Goal: Use online tool/utility: Utilize a website feature to perform a specific function

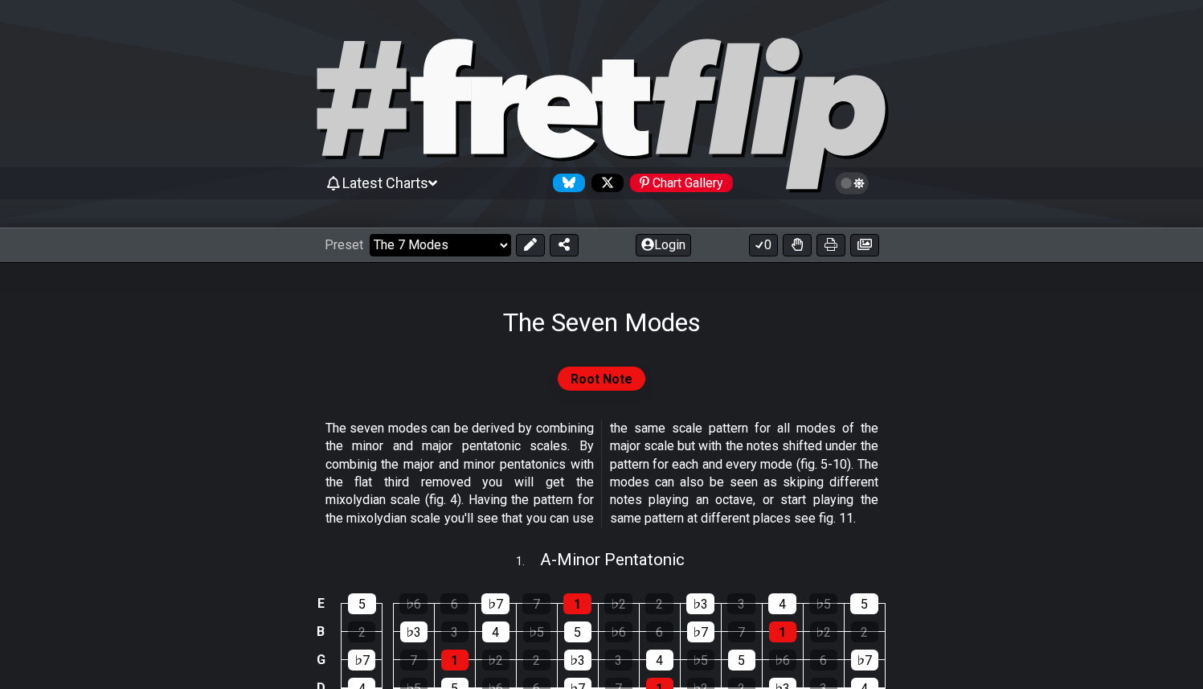
click at [469, 243] on select "Welcome to #fretflip! Initial Preset Custom Preset Minor Pentatonic Major Penta…" at bounding box center [440, 245] width 141 height 23
click at [370, 234] on select "Welcome to #fretflip! Initial Preset Custom Preset Minor Pentatonic Major Penta…" at bounding box center [440, 245] width 141 height 23
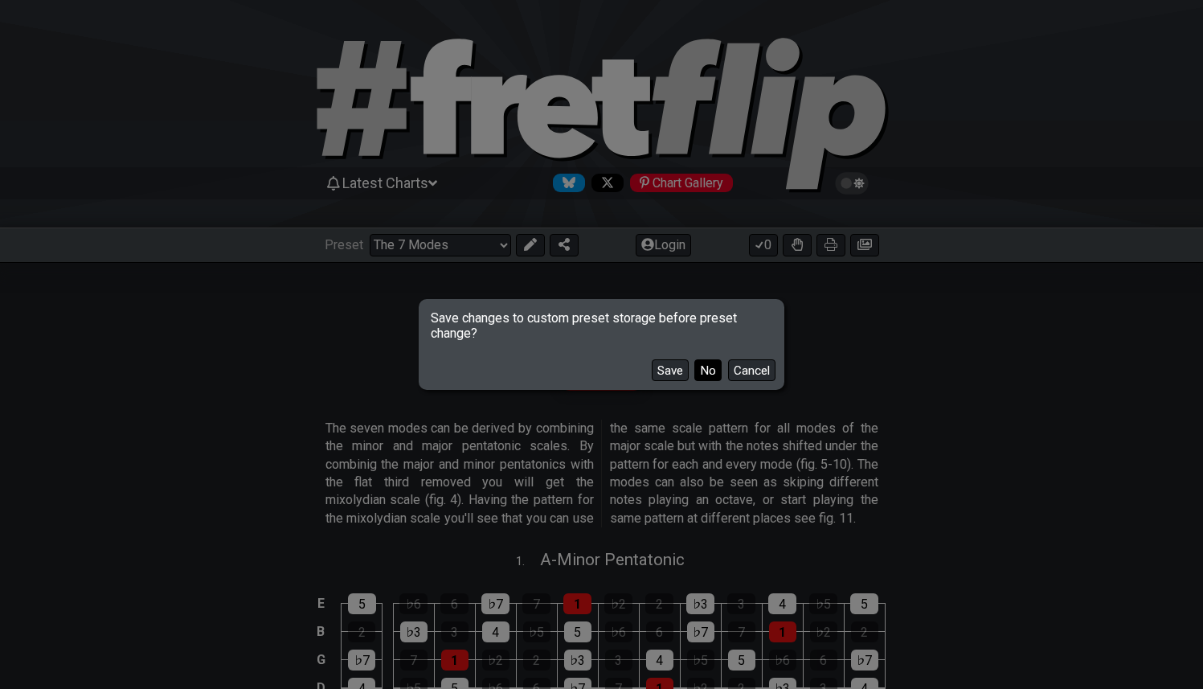
click at [701, 368] on button "No" at bounding box center [707, 370] width 27 height 22
select select "/welcome"
select select "C"
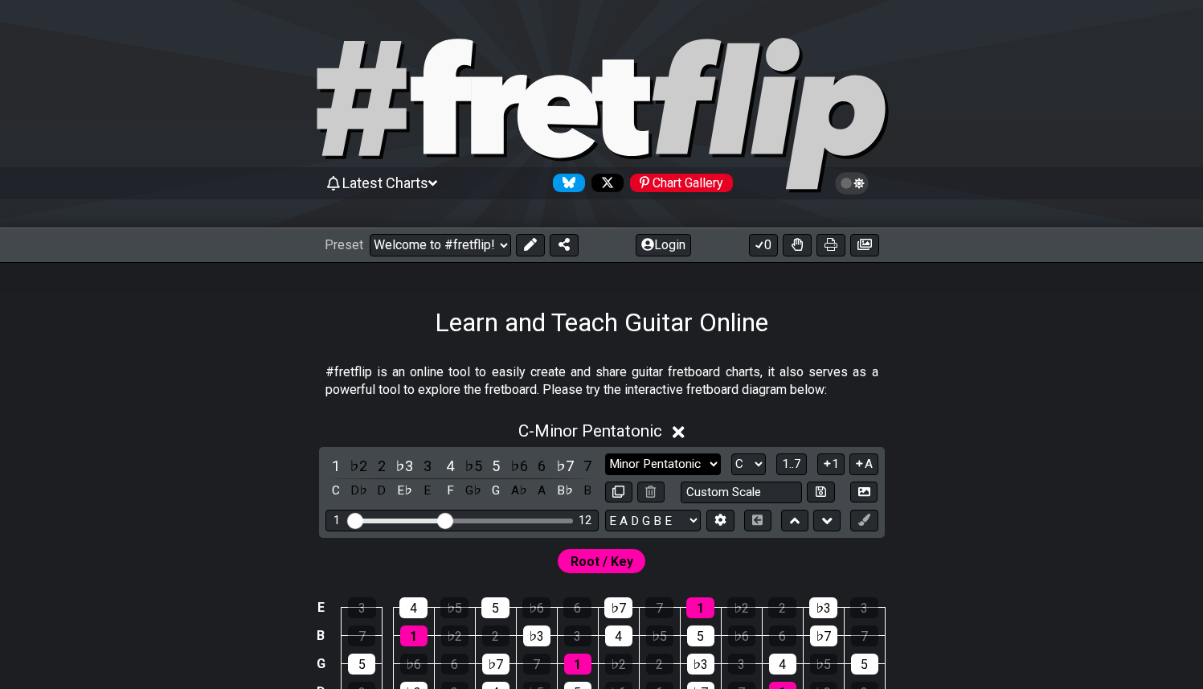
click at [701, 467] on select "Minor Pentatonic Click to edit Minor Pentatonic Major Pentatonic Minor Blues Ma…" at bounding box center [663, 464] width 116 height 22
click at [605, 453] on select "Minor Pentatonic Click to edit Minor Pentatonic Major Pentatonic Minor Blues Ma…" at bounding box center [663, 464] width 116 height 22
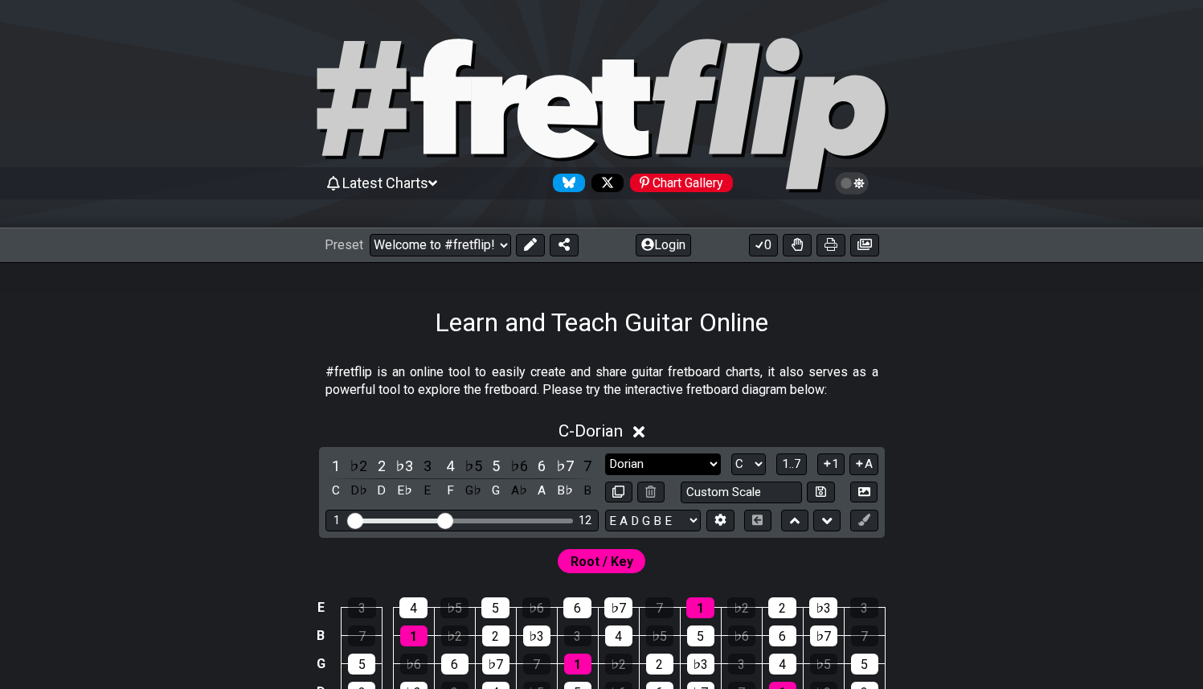
click at [692, 466] on select "Minor Pentatonic Click to edit Minor Pentatonic Major Pentatonic Minor Blues Ma…" at bounding box center [663, 464] width 116 height 22
select select "Major / [PERSON_NAME]"
click at [605, 453] on select "Minor Pentatonic Click to edit Minor Pentatonic Major Pentatonic Minor Blues Ma…" at bounding box center [663, 464] width 116 height 22
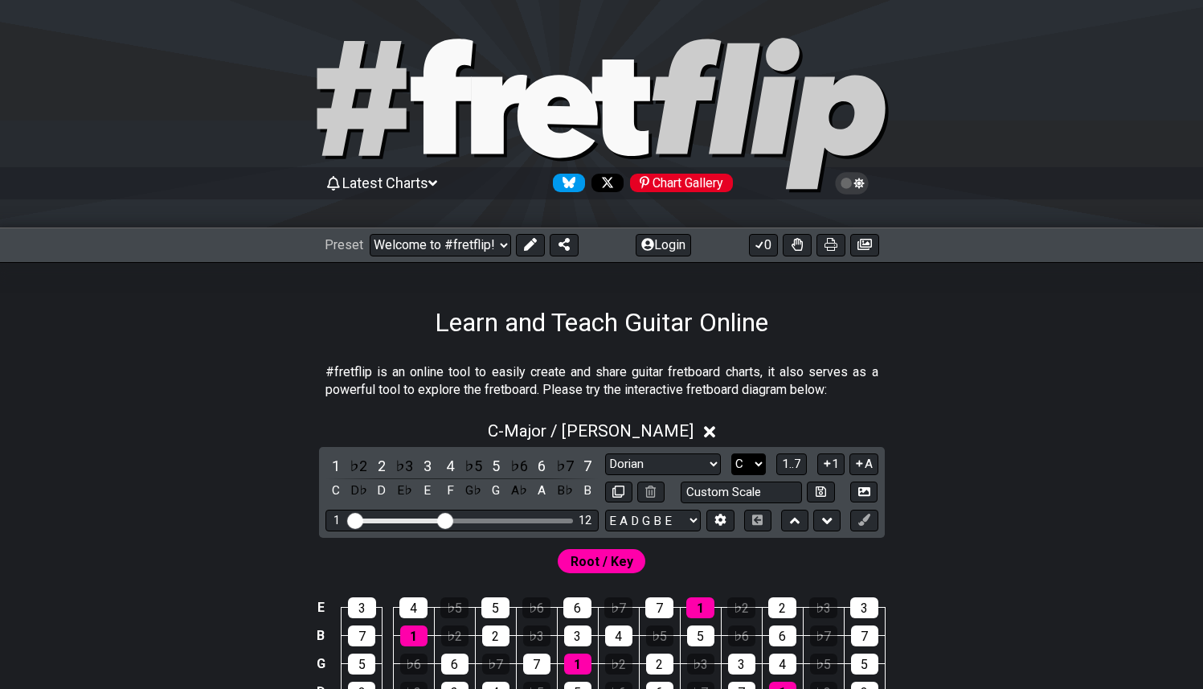
click at [751, 466] on select "A♭ A A♯ B♭ B C C♯ D♭ D D♯ E♭ E F F♯ G♭ G G♯" at bounding box center [748, 464] width 35 height 22
click at [731, 453] on select "A♭ A A♯ B♭ B C C♯ D♭ D D♯ E♭ E F F♯ G♭ G G♯" at bounding box center [748, 464] width 35 height 22
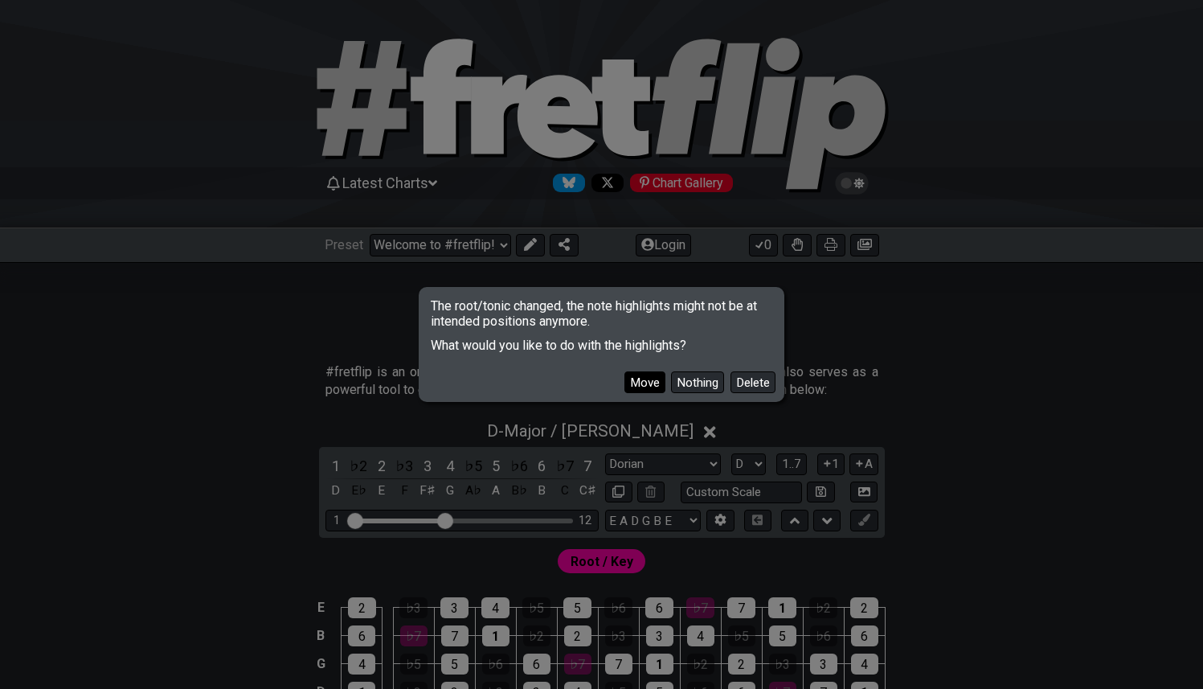
click at [649, 379] on button "Move" at bounding box center [644, 382] width 41 height 22
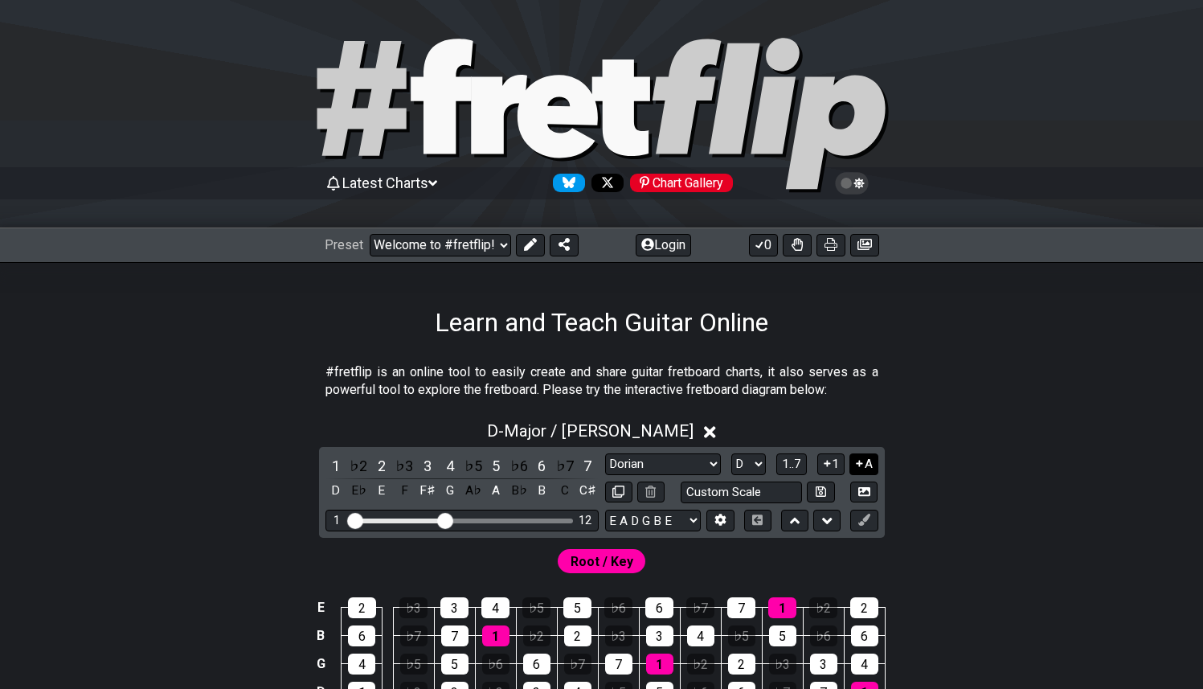
click at [858, 454] on button "A" at bounding box center [863, 464] width 28 height 22
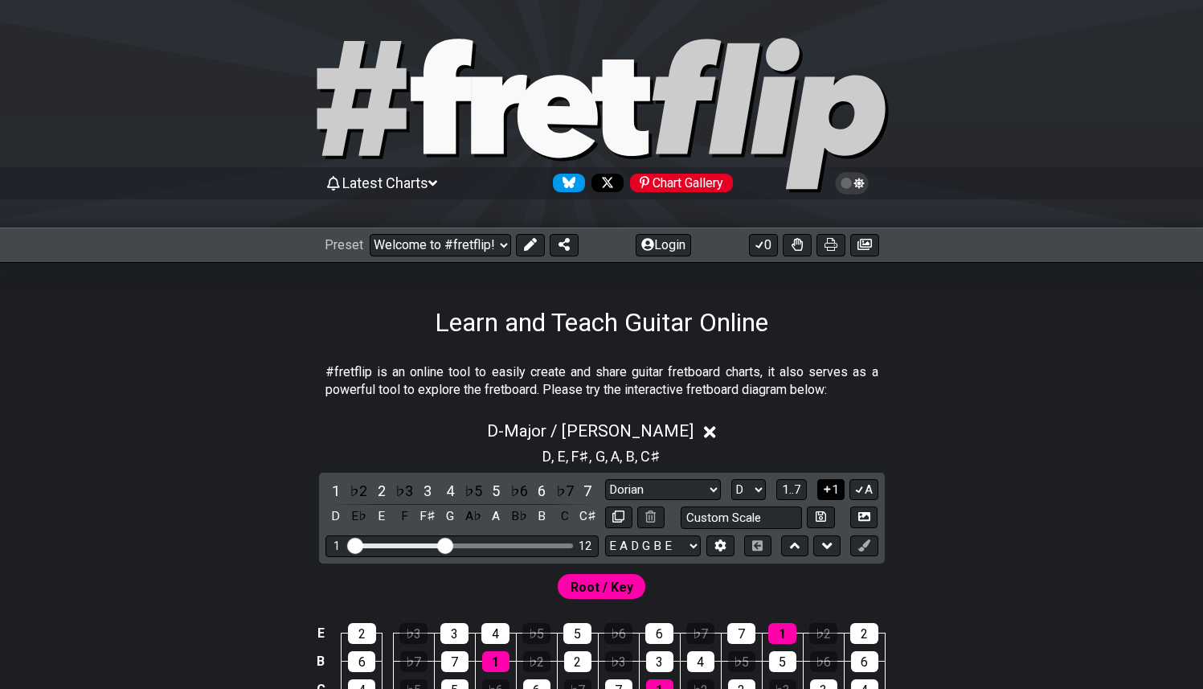
click at [832, 486] on button "1" at bounding box center [830, 490] width 27 height 22
drag, startPoint x: 500, startPoint y: 449, endPoint x: 596, endPoint y: 459, distance: 96.9
click at [592, 458] on div "1 , 2 , 3 , 4 , 5 , 6 , 7 D , E , F♯ , G , A , B , C♯" at bounding box center [601, 455] width 1203 height 26
click at [760, 480] on select "A♭ A A♯ B♭ B C C♯ D♭ D D♯ E♭ E F F♯ G♭ G G♯" at bounding box center [748, 490] width 35 height 22
click at [751, 495] on select "A♭ A A♯ B♭ B C C♯ D♭ D D♯ E♭ E F F♯ G♭ G G♯" at bounding box center [748, 490] width 35 height 22
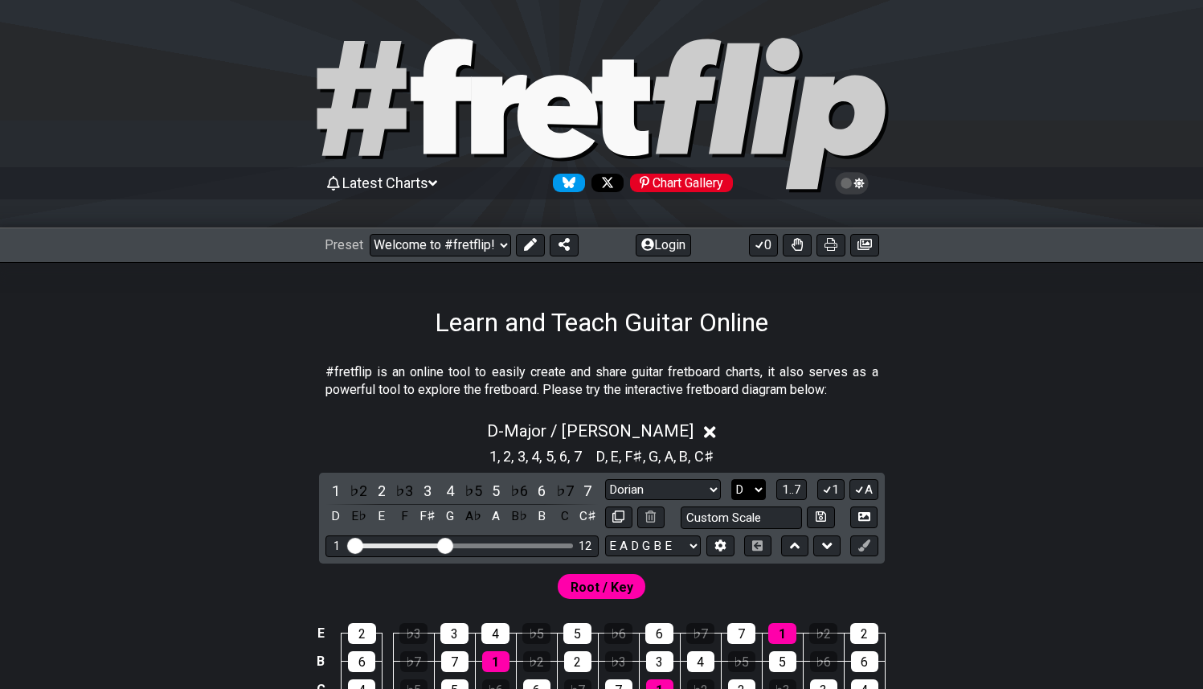
select select "G"
click at [731, 479] on select "A♭ A A♯ B♭ B C C♯ D♭ D D♯ E♭ E F F♯ G♭ G G♯" at bounding box center [748, 490] width 35 height 22
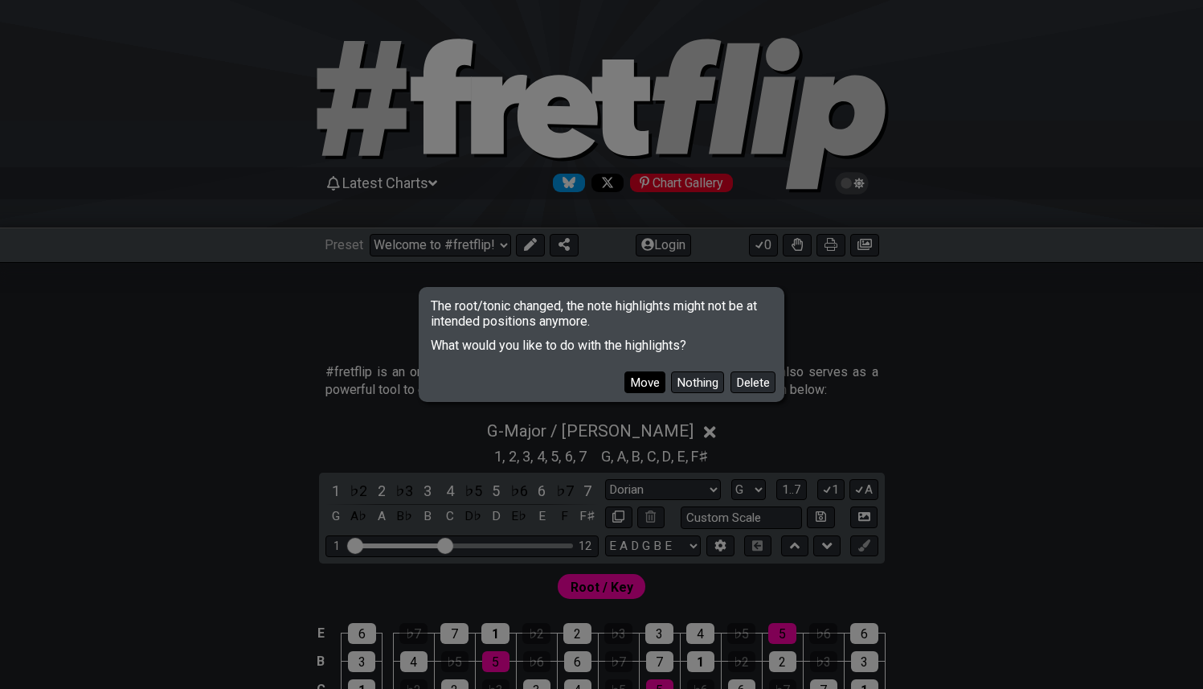
click at [649, 374] on button "Move" at bounding box center [644, 382] width 41 height 22
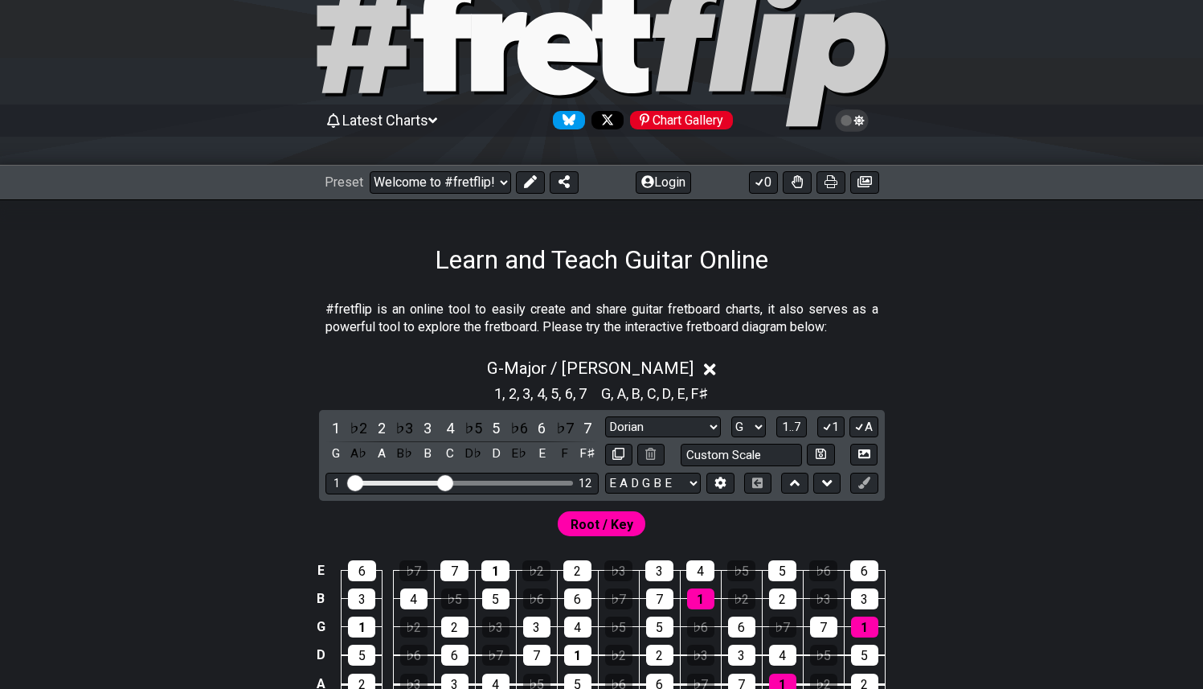
scroll to position [104, 0]
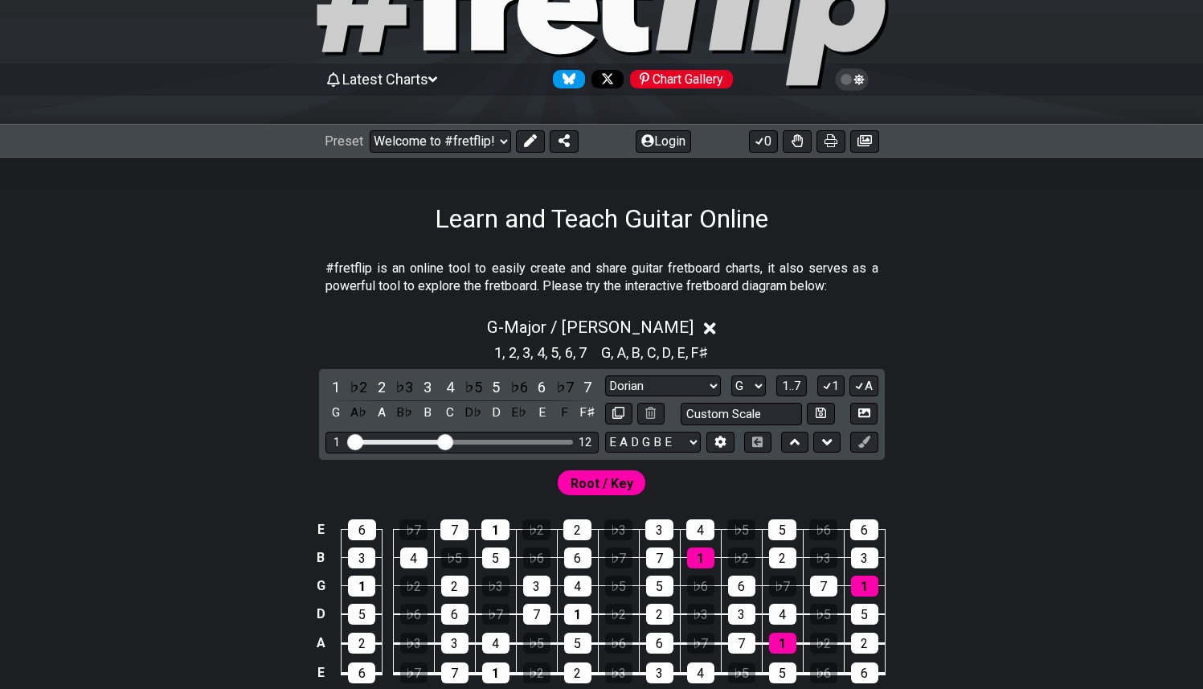
click at [1007, 375] on div "G - Major / Ionian 1 , 2 , 3 , 4 , 5 , 6 , 7 G , A , B , C , D , E , F♯ 1 ♭2 2 …" at bounding box center [601, 515] width 1203 height 415
click at [406, 414] on div "B♭" at bounding box center [404, 413] width 21 height 22
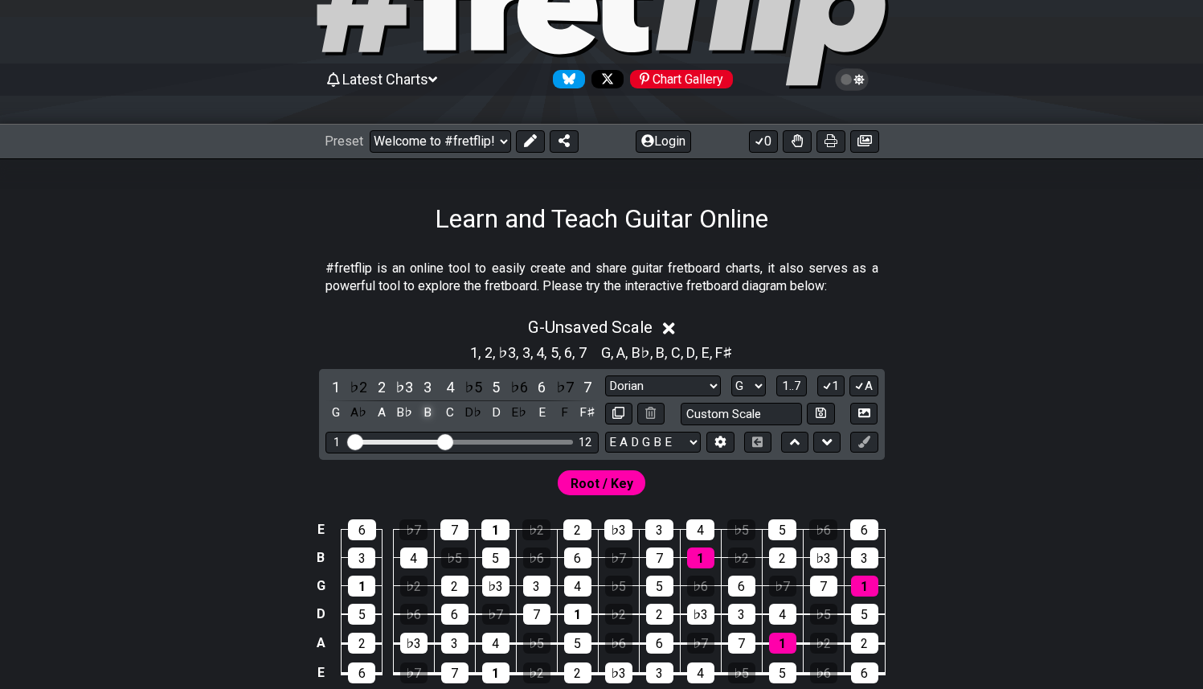
click at [429, 409] on div "B" at bounding box center [427, 413] width 21 height 22
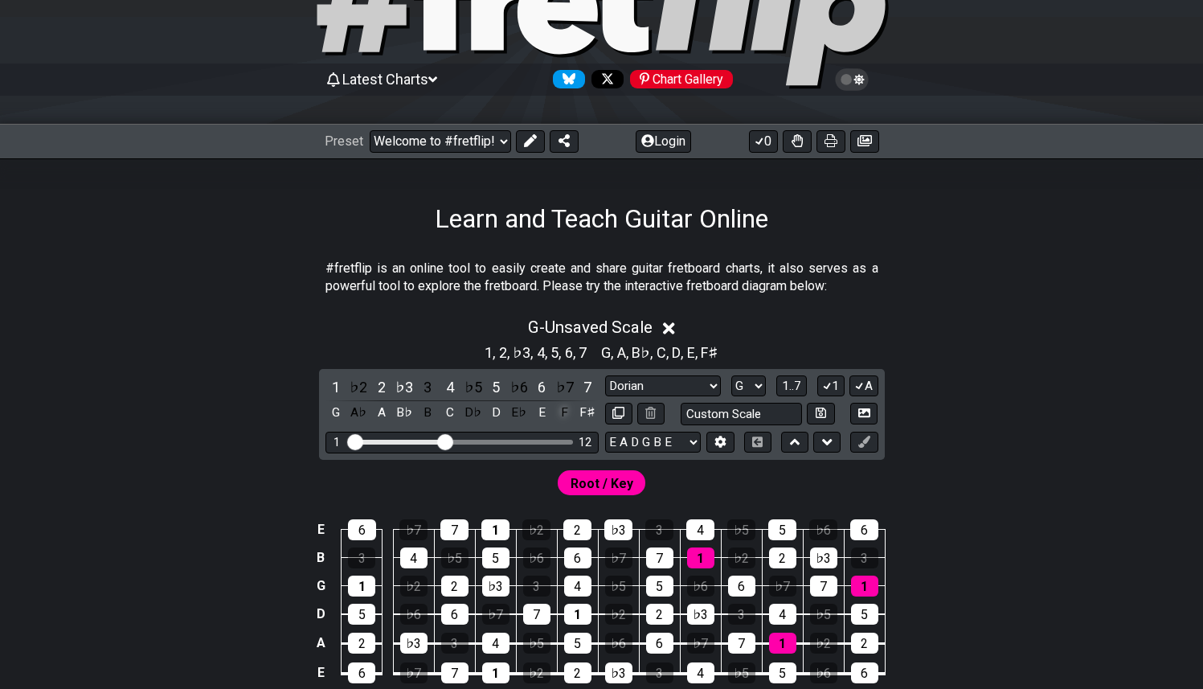
drag, startPoint x: 589, startPoint y: 412, endPoint x: 568, endPoint y: 412, distance: 20.9
click at [586, 413] on div "F♯" at bounding box center [587, 413] width 21 height 22
click at [566, 412] on div "F" at bounding box center [565, 413] width 21 height 22
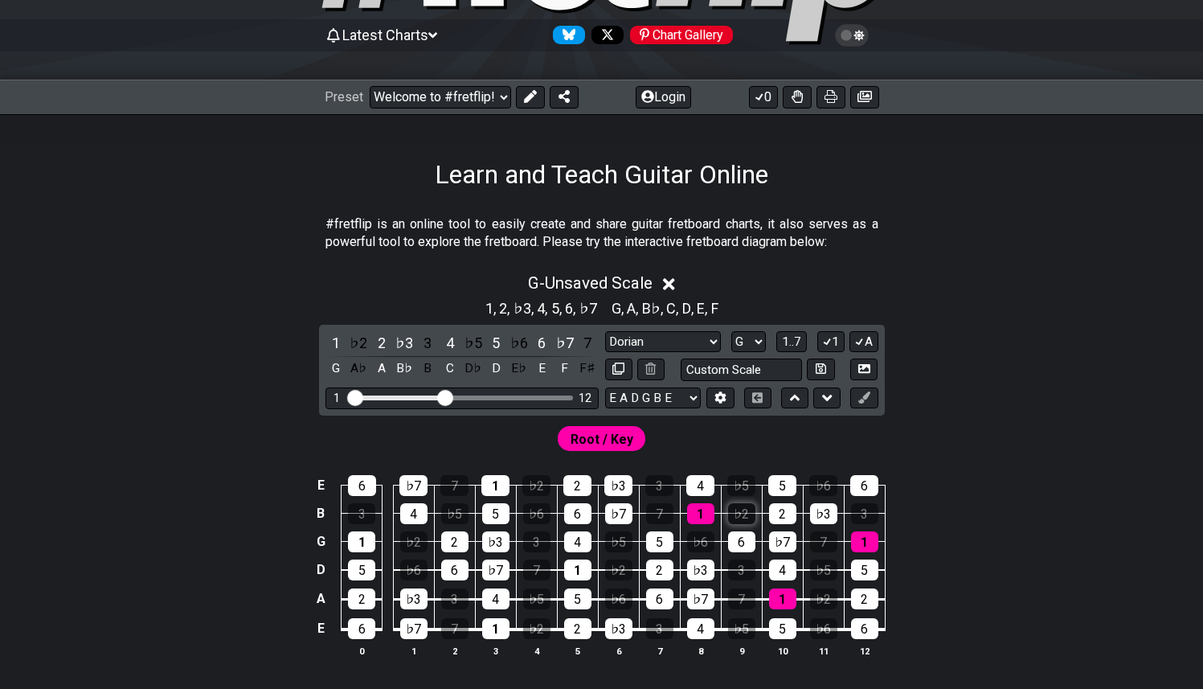
scroll to position [203, 0]
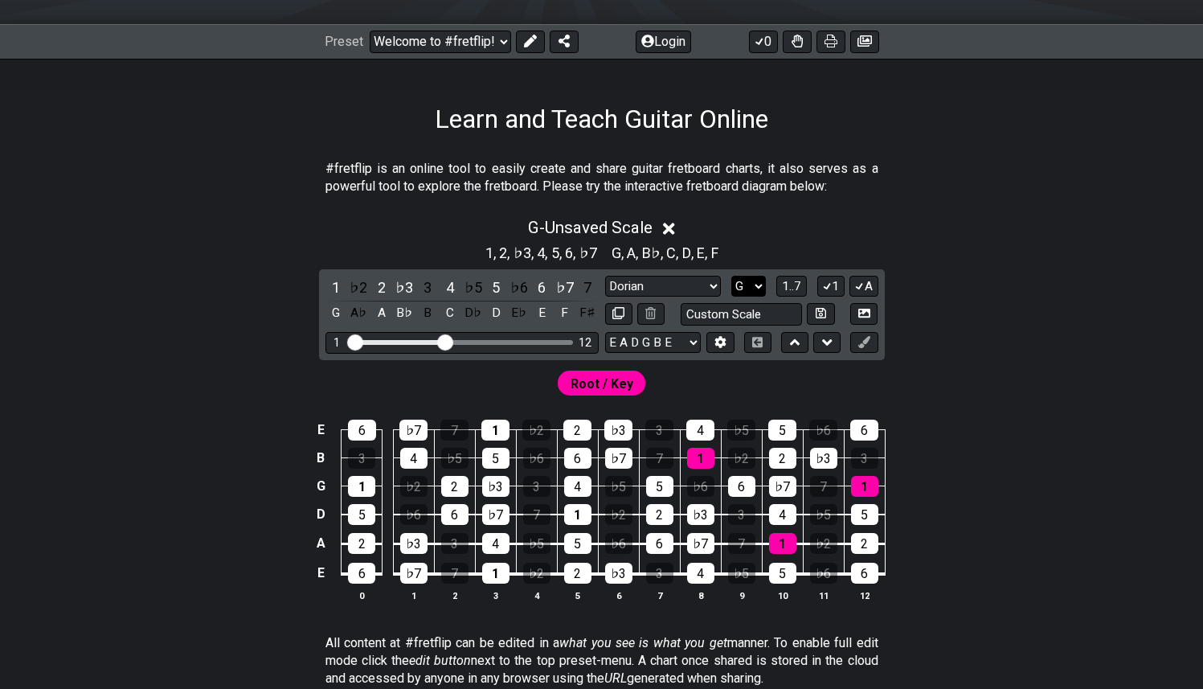
click at [748, 284] on select "A♭ A A♯ B♭ B C C♯ D♭ D D♯ E♭ E F F♯ G♭ G G♯" at bounding box center [748, 287] width 35 height 22
click at [537, 293] on div "6" at bounding box center [541, 287] width 21 height 22
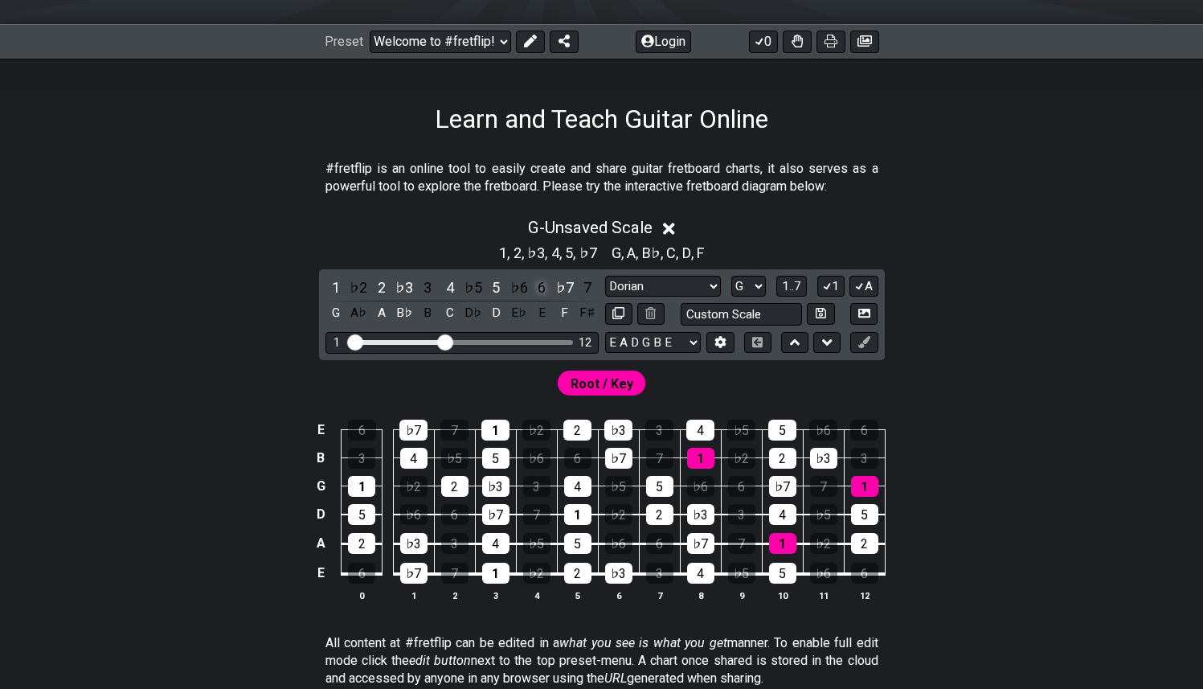
click at [545, 290] on div "6" at bounding box center [541, 287] width 21 height 22
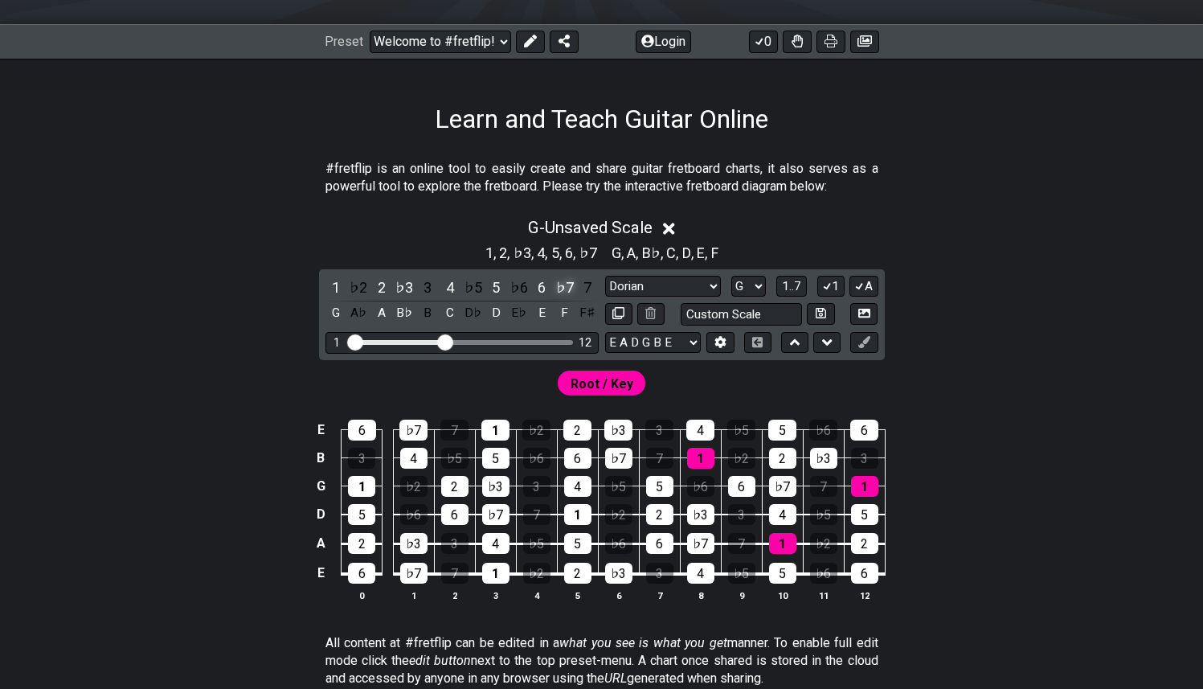
click at [567, 284] on div "♭7" at bounding box center [565, 287] width 21 height 22
click at [539, 284] on div "6" at bounding box center [541, 287] width 21 height 22
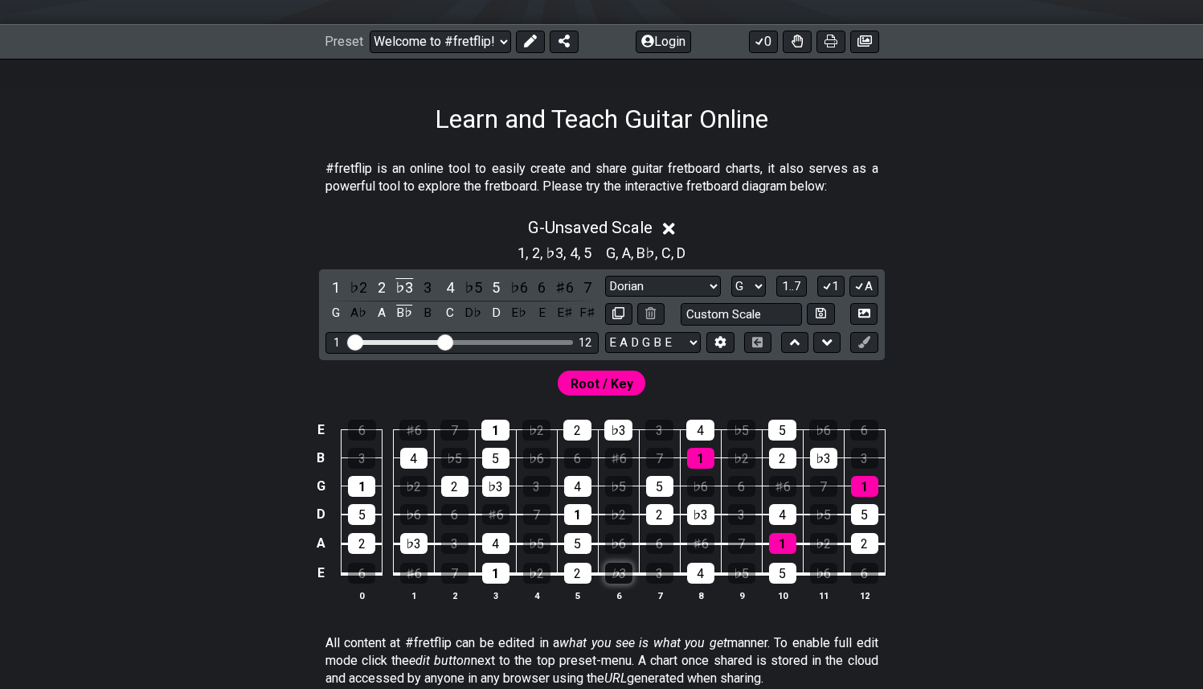
click at [626, 578] on div "♭3" at bounding box center [618, 573] width 27 height 21
click at [625, 578] on div "♭3" at bounding box center [618, 573] width 27 height 21
click at [705, 286] on select "Minor Pentatonic Click to edit Minor Pentatonic Major Pentatonic Minor Blues Ma…" at bounding box center [663, 287] width 116 height 22
select select "Minor / Aeolian"
click at [605, 276] on select "Minor Pentatonic Click to edit Minor Pentatonic Major Pentatonic Minor Blues Ma…" at bounding box center [663, 287] width 116 height 22
